Goal: Information Seeking & Learning: Understand process/instructions

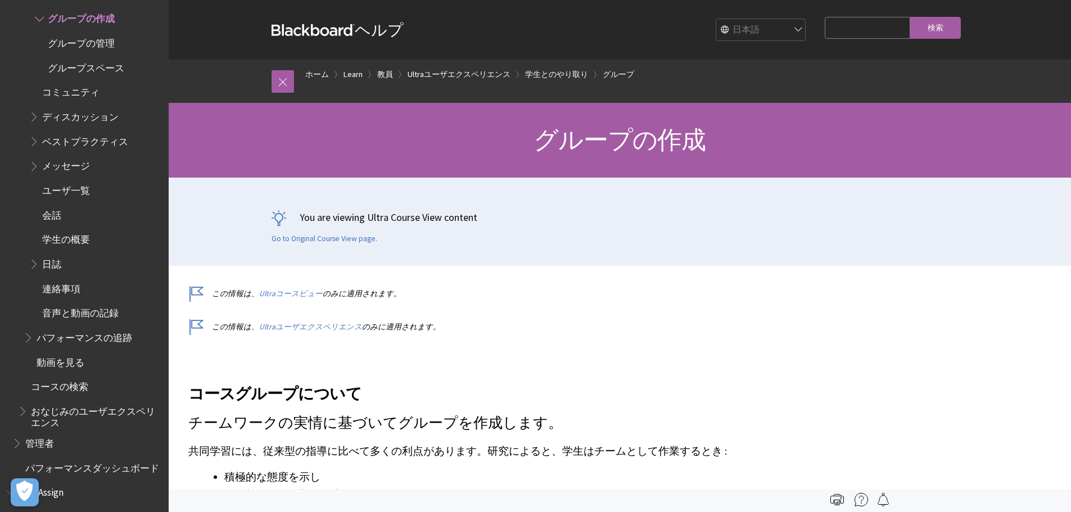
click at [716, 31] on select "English عربية Català Cymraeg Deutsch Español Suomi Français עברית Italiano 日本語 …" at bounding box center [761, 30] width 90 height 22
select select "/Learn/Instructor/Ultra/Interact/Course_Groups/Create_Groups"
click at [716, 19] on select "English عربية Català Cymraeg Deutsch Español Suomi Français עברית Italiano 日本語 …" at bounding box center [761, 30] width 90 height 22
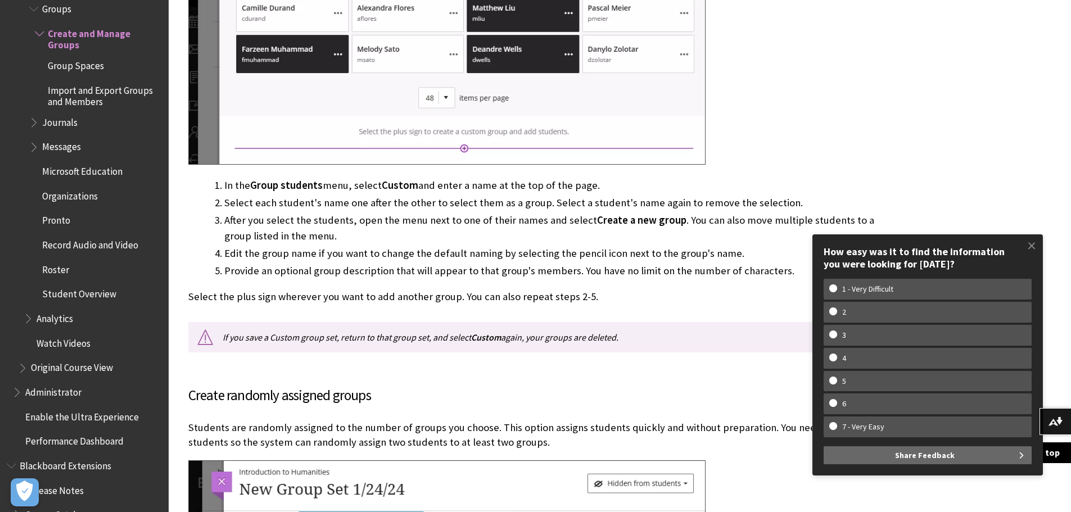
scroll to position [2868, 0]
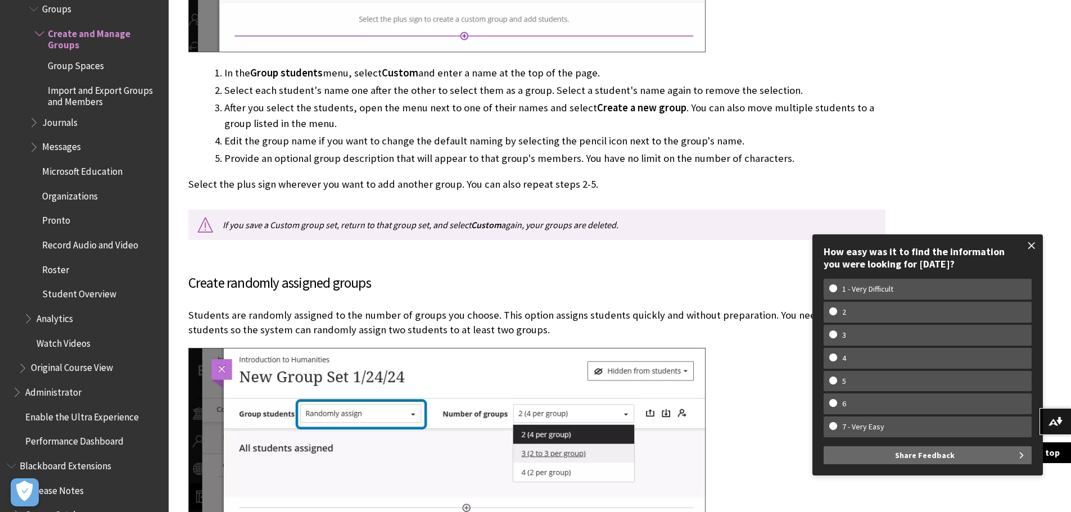
click at [1027, 241] on span at bounding box center [1032, 246] width 24 height 24
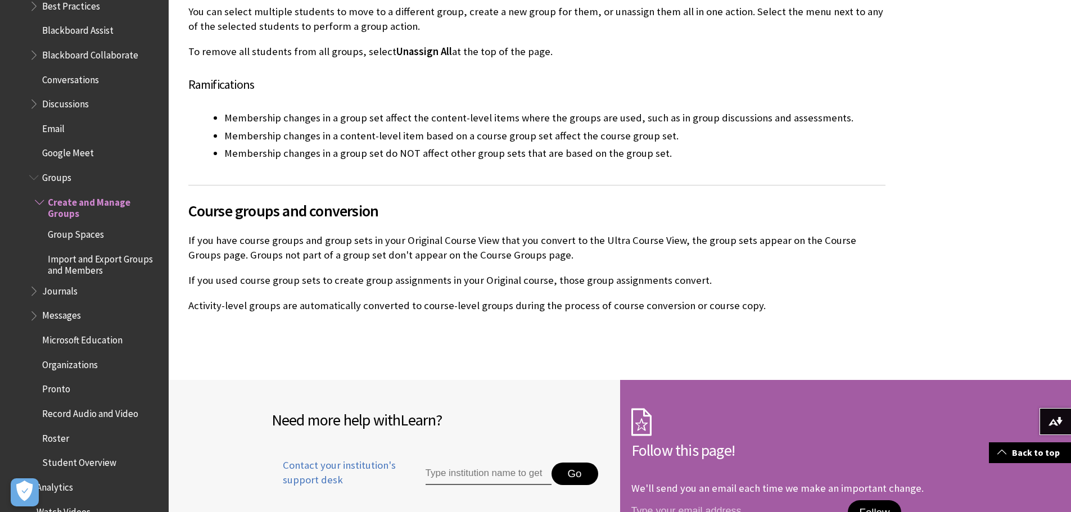
scroll to position [1596, 0]
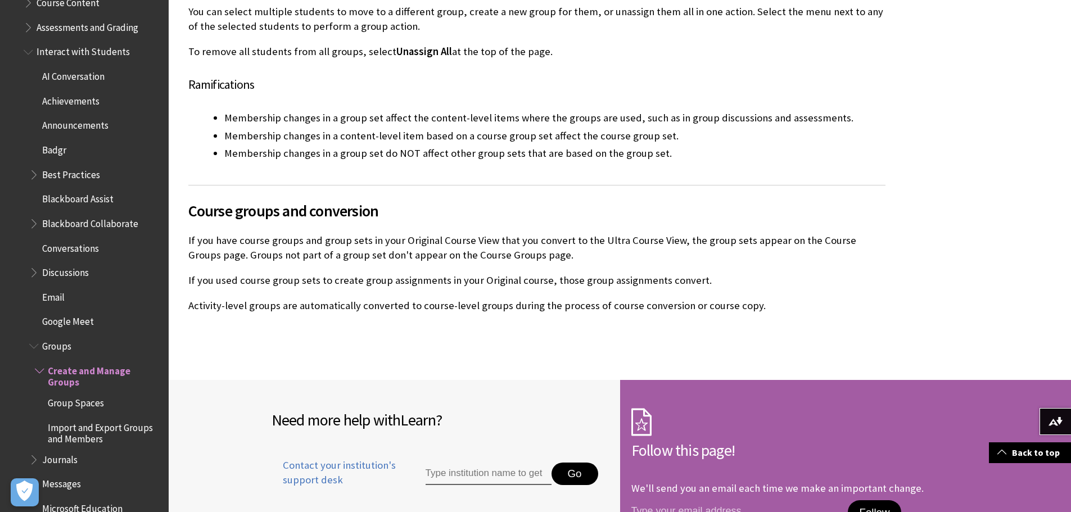
click at [44, 214] on span "Blackboard Collaborate" at bounding box center [90, 221] width 96 height 15
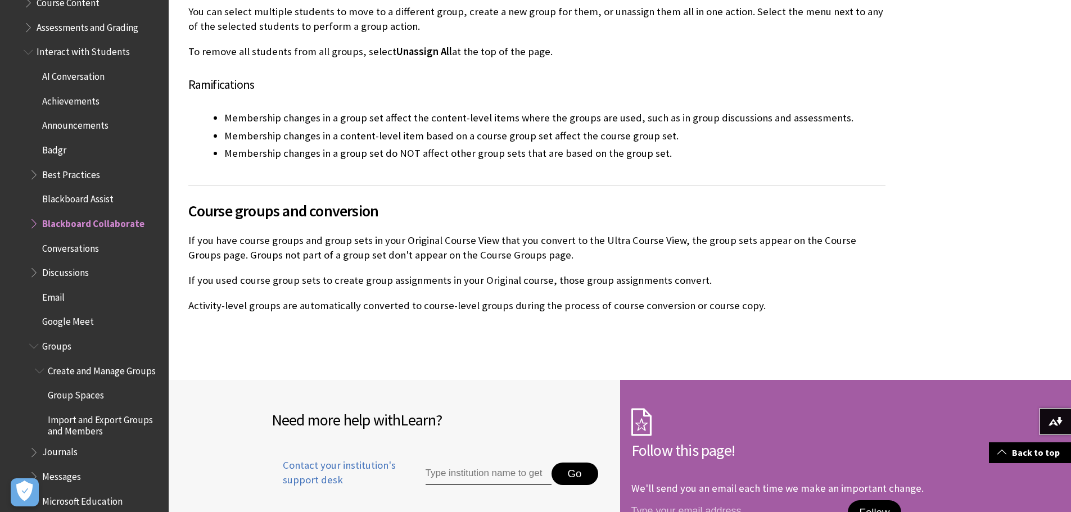
click at [36, 215] on span "Book outline for Blackboard Learn Help" at bounding box center [35, 221] width 12 height 14
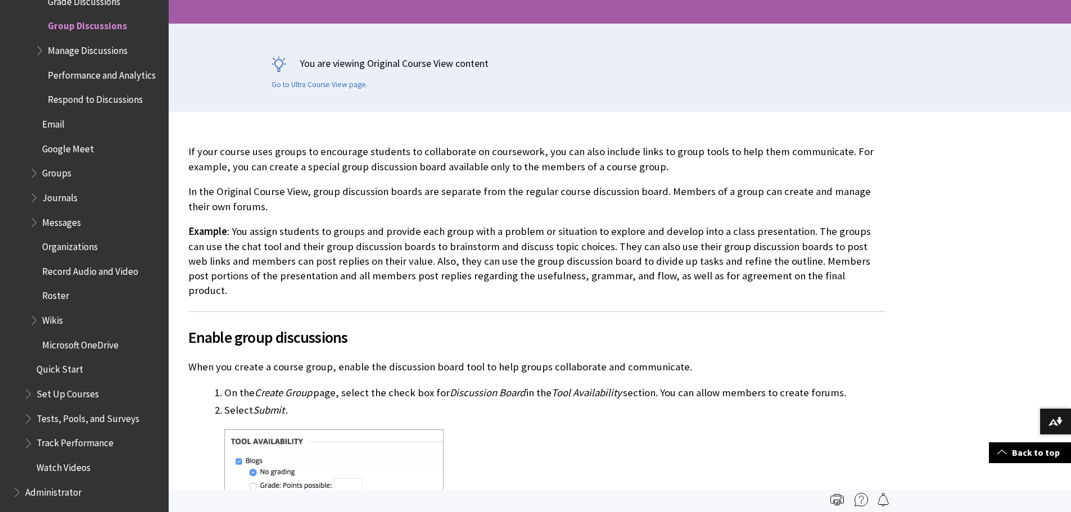
scroll to position [169, 0]
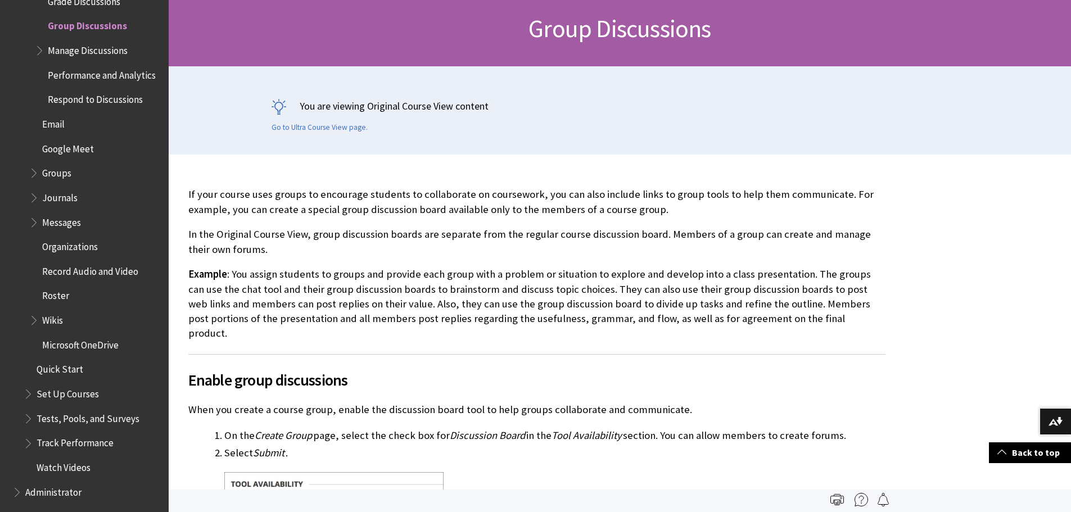
click at [360, 133] on div "You are viewing Original Course View content Go to Ultra Course View page." at bounding box center [620, 110] width 720 height 88
click at [360, 130] on link "Go to Ultra Course View page." at bounding box center [320, 128] width 96 height 10
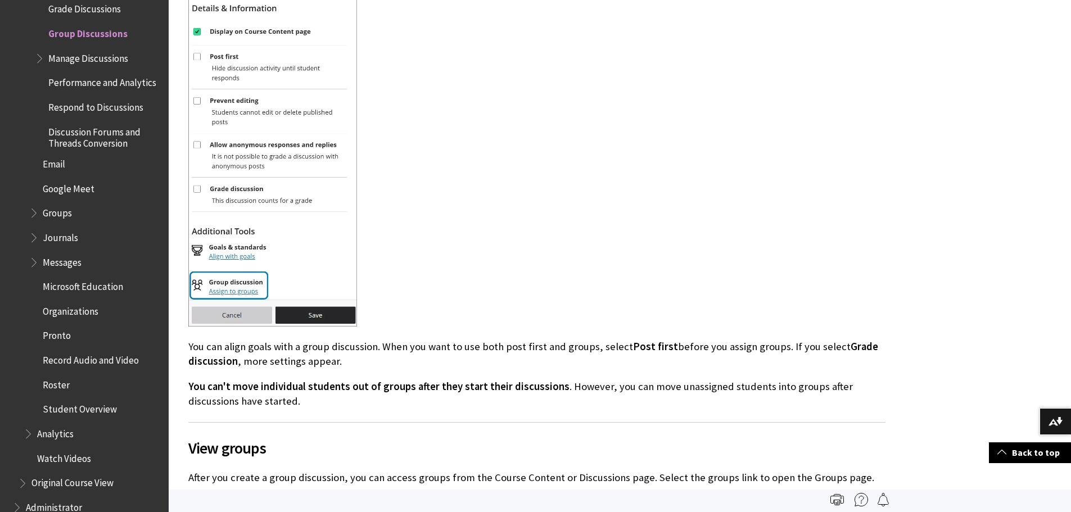
scroll to position [394, 0]
